Goal: Entertainment & Leisure: Consume media (video, audio)

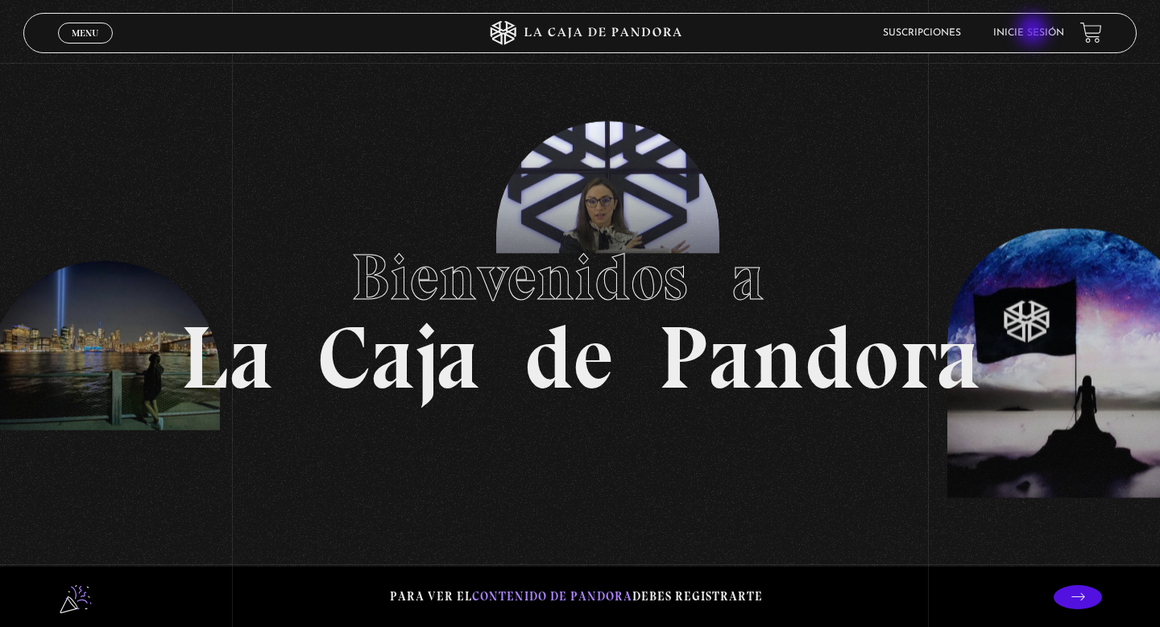
click at [1034, 31] on link "Inicie sesión" at bounding box center [1028, 33] width 71 height 10
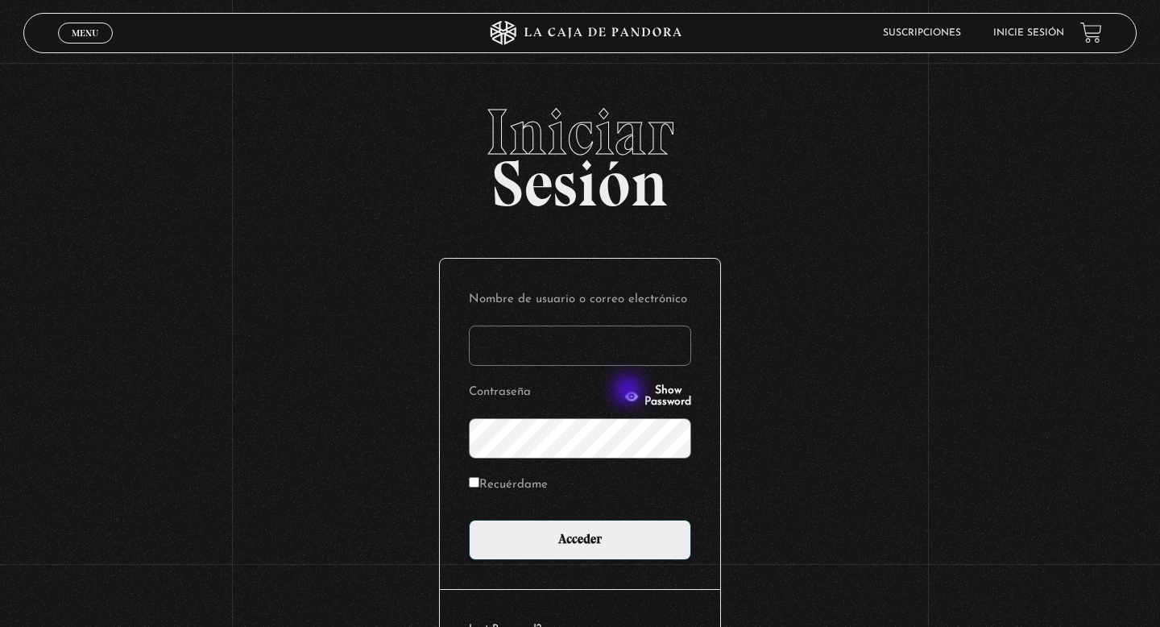
type input "danalv-86@hotmail.com"
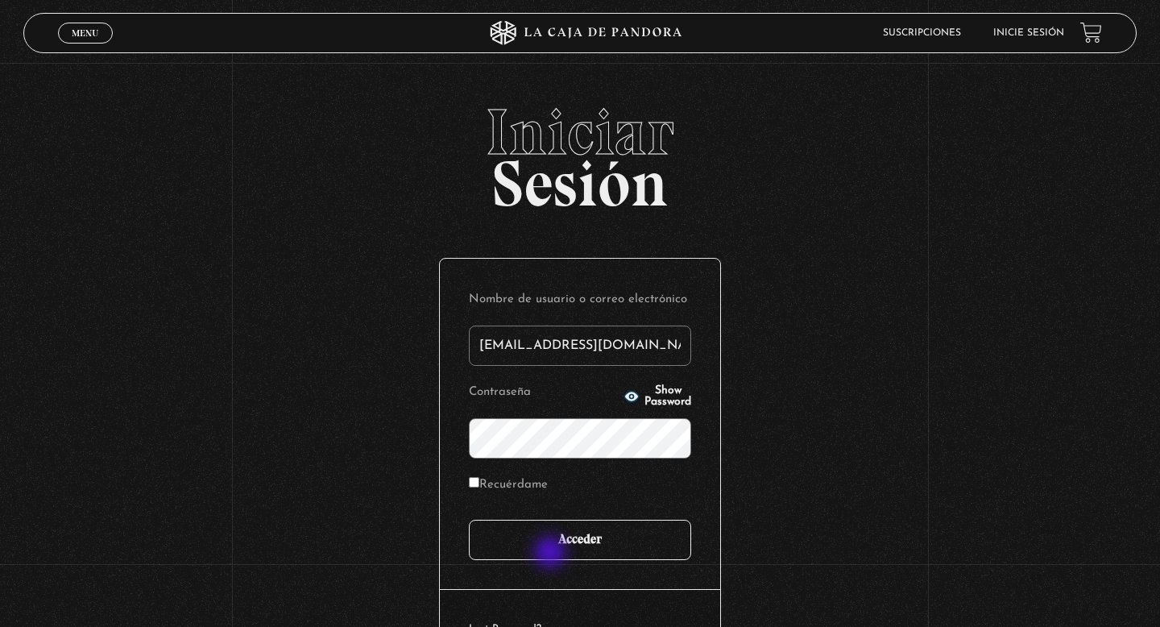
click at [557, 545] on input "Acceder" at bounding box center [580, 540] width 222 height 40
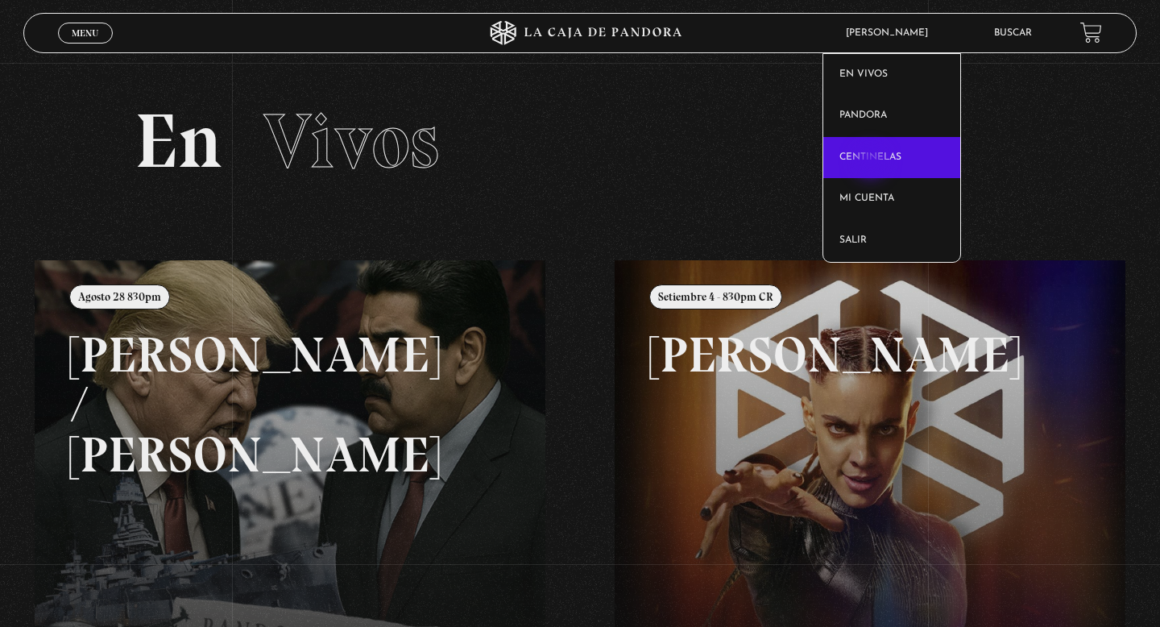
click at [872, 164] on link "Centinelas" at bounding box center [892, 158] width 138 height 42
click at [868, 165] on link "Centinelas" at bounding box center [892, 158] width 138 height 42
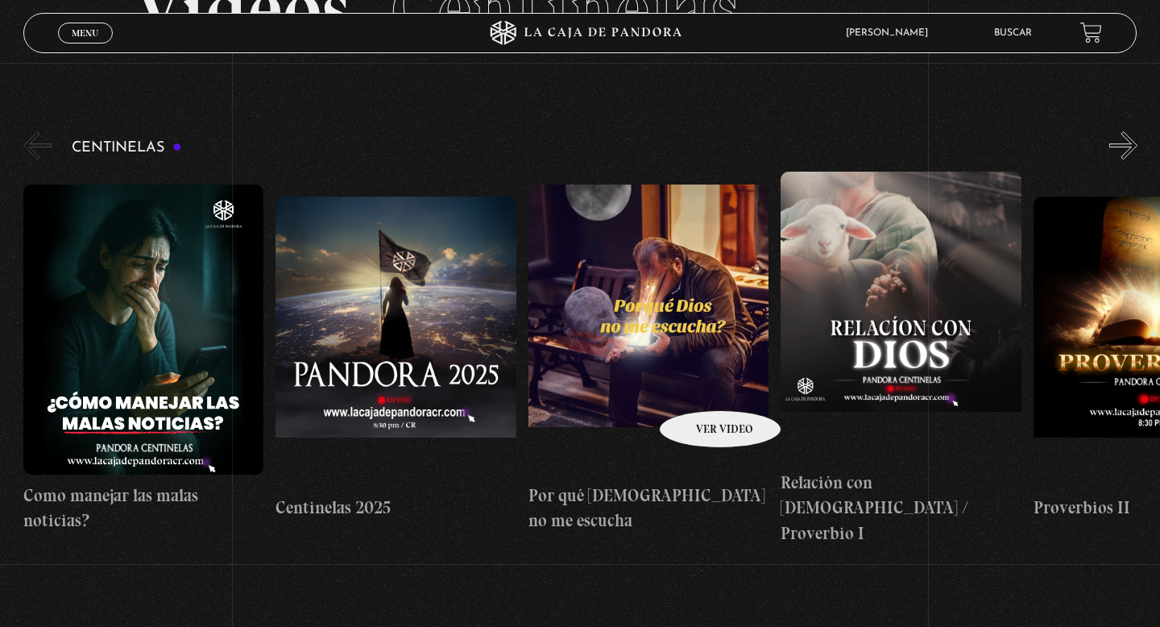
scroll to position [126, 0]
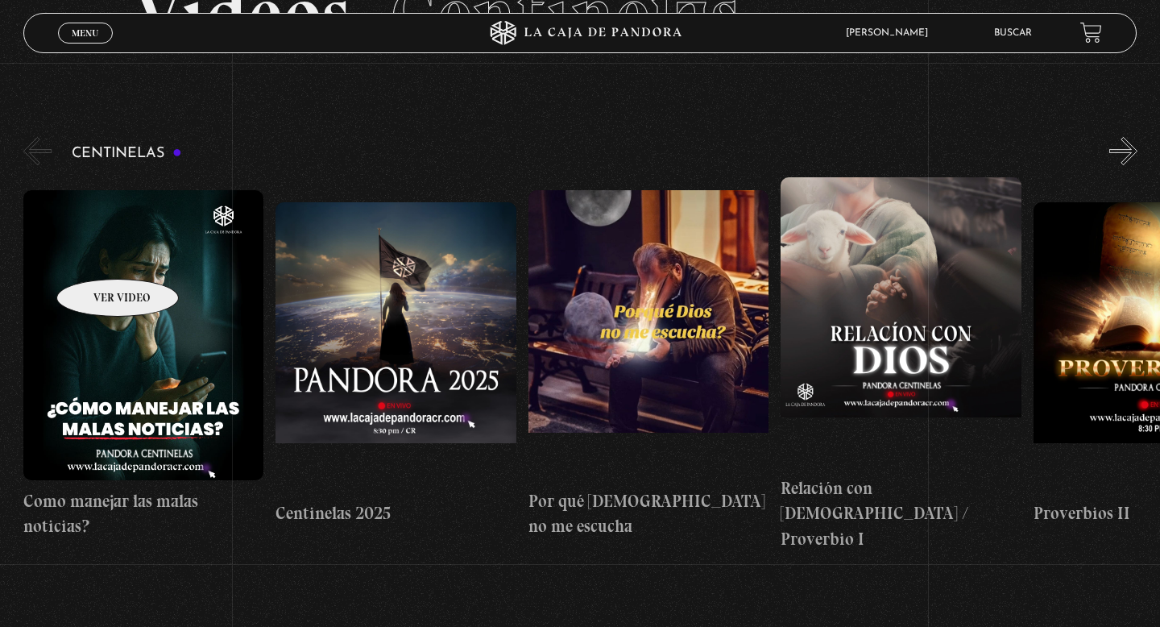
click at [97, 255] on figure at bounding box center [143, 335] width 241 height 290
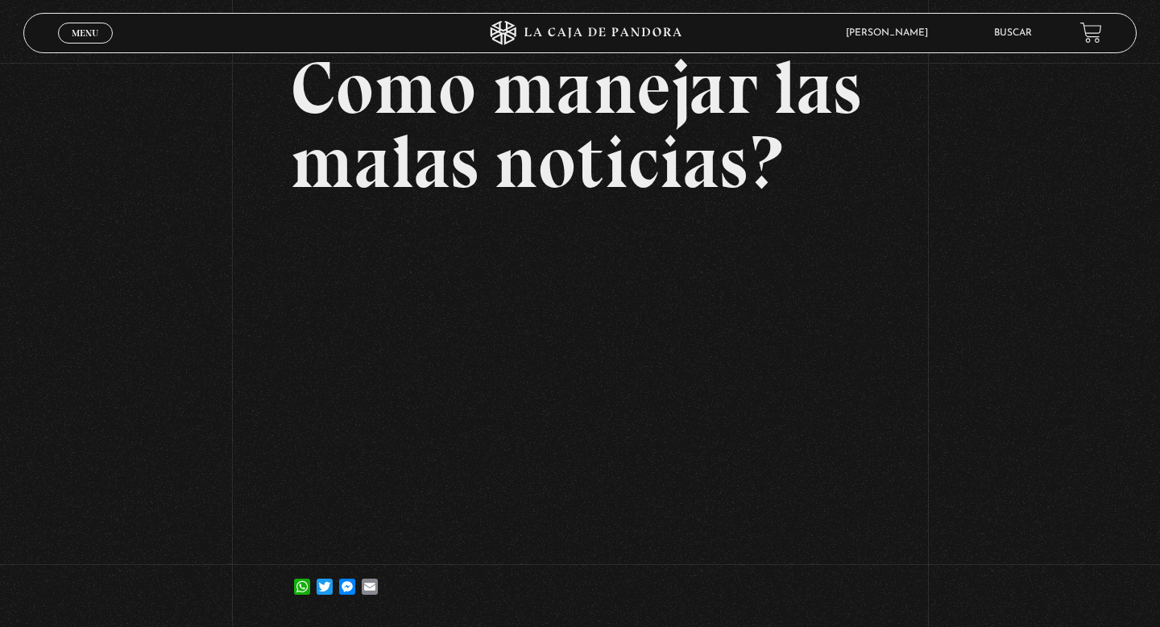
scroll to position [112, 0]
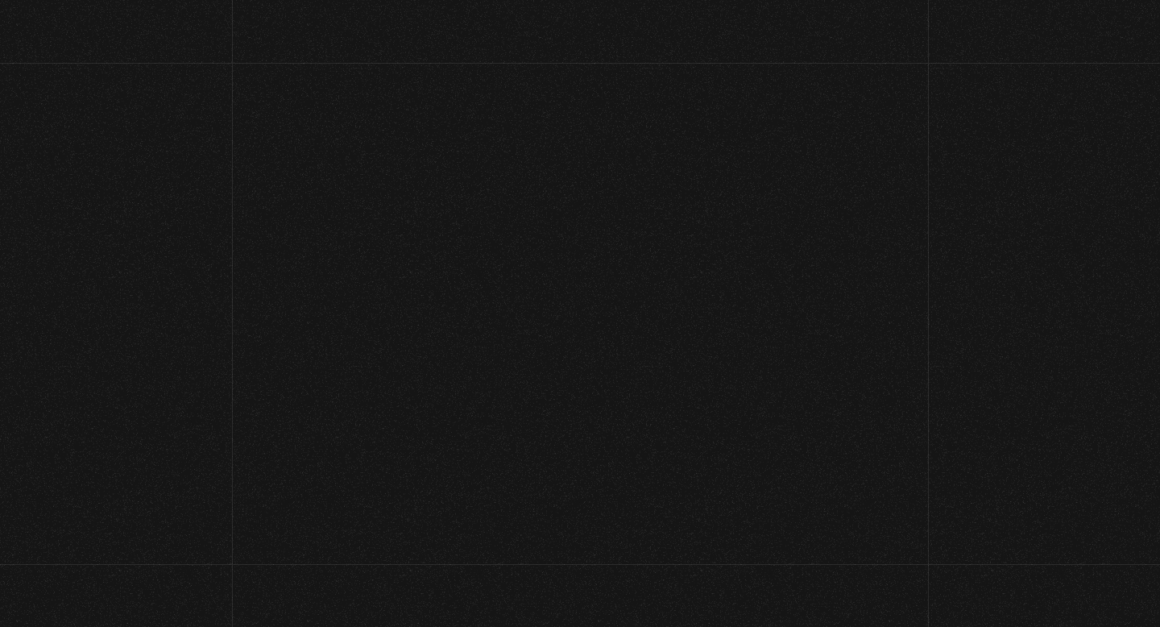
scroll to position [134, 0]
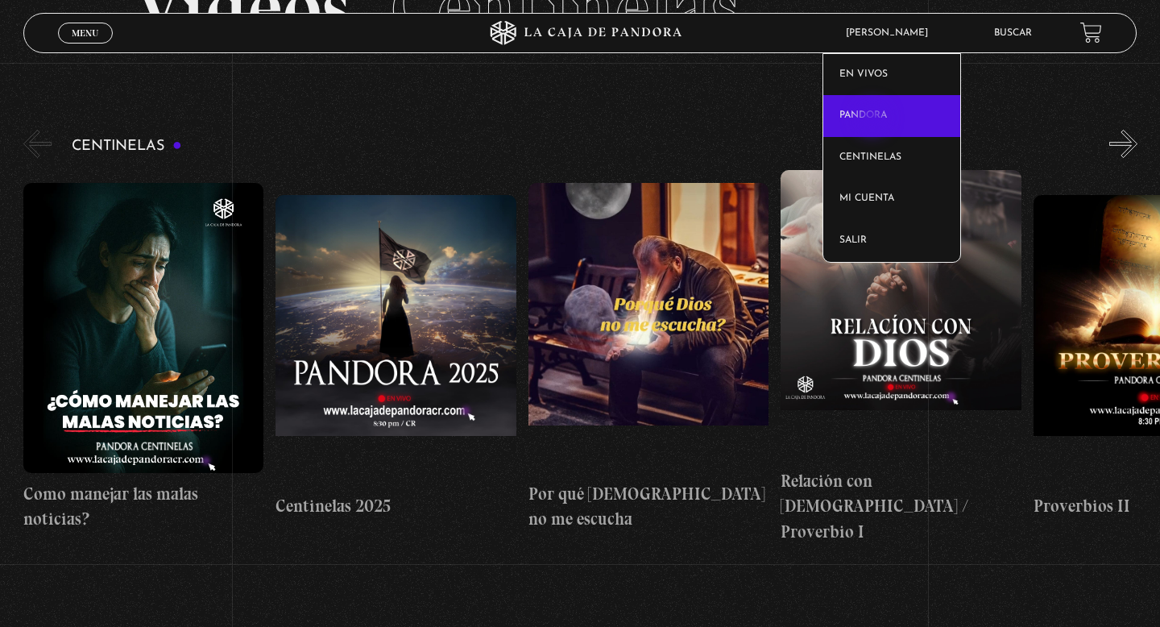
click at [874, 120] on link "Pandora" at bounding box center [892, 116] width 138 height 42
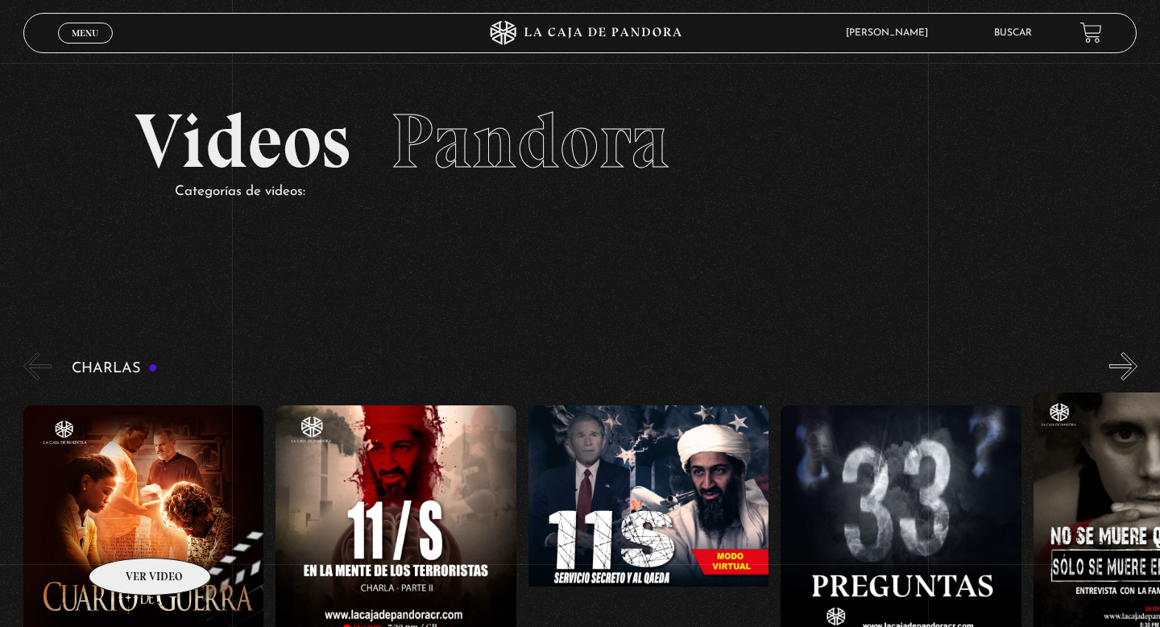
click at [129, 533] on figure at bounding box center [143, 550] width 241 height 290
